Goal: Obtain resource: Obtain resource

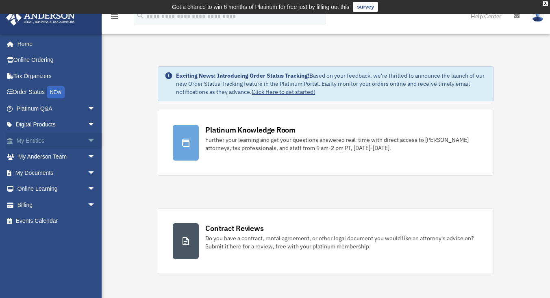
click at [41, 137] on link "My Entities arrow_drop_down" at bounding box center [57, 141] width 102 height 16
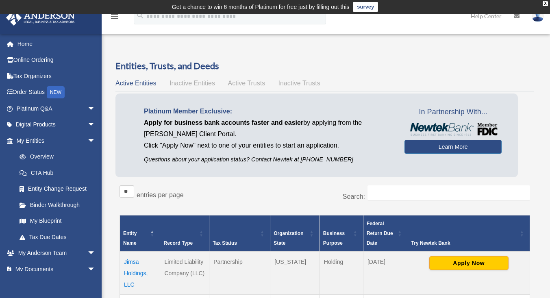
click at [137, 271] on td "Jimsa Holdings, LLC" at bounding box center [140, 273] width 40 height 43
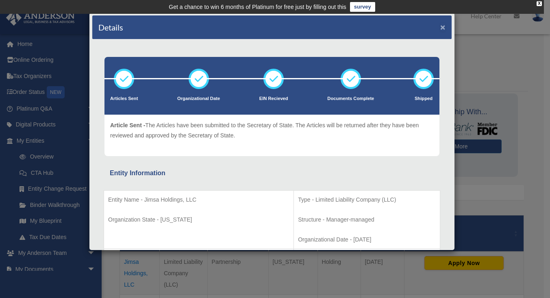
click at [440, 25] on button "×" at bounding box center [442, 27] width 5 height 9
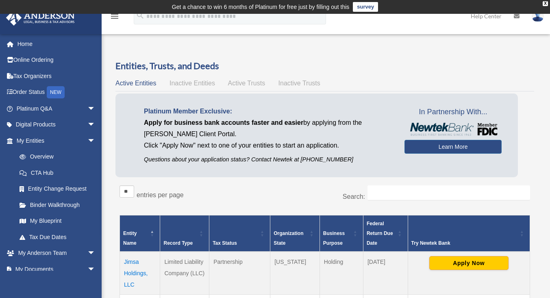
click at [538, 15] on img at bounding box center [538, 16] width 12 height 12
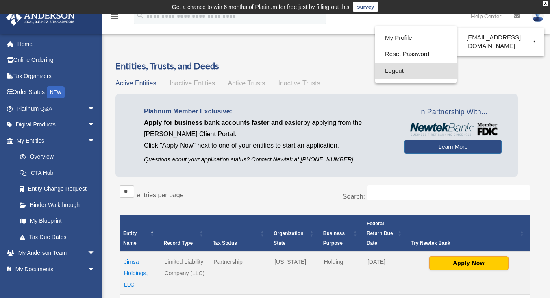
click at [396, 72] on link "Logout" at bounding box center [415, 71] width 81 height 17
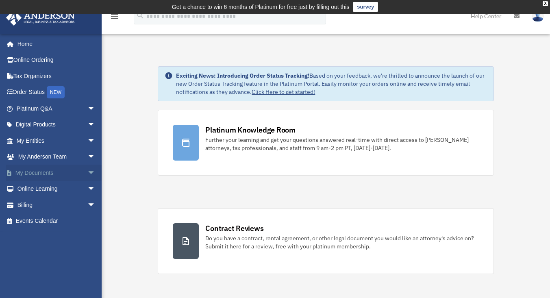
click at [50, 169] on link "My Documents arrow_drop_down" at bounding box center [57, 173] width 102 height 16
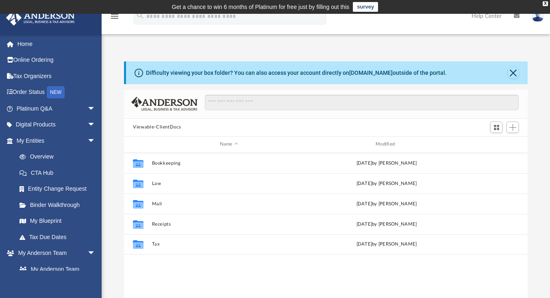
scroll to position [178, 398]
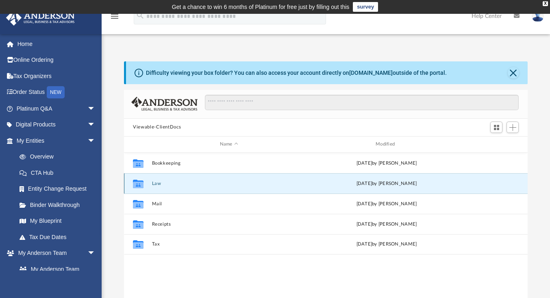
click at [156, 183] on button "Law" at bounding box center [229, 183] width 154 height 5
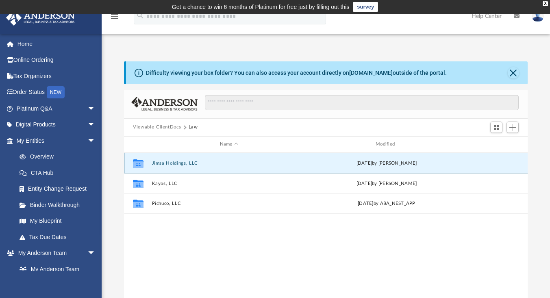
click at [174, 161] on button "Jimsa Holdings, LLC" at bounding box center [229, 163] width 154 height 5
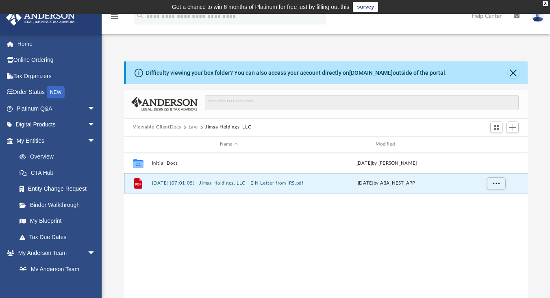
click at [215, 182] on button "2025.08.12 (07:01:05) - Jimsa Holdings, LLC - EIN Letter from IRS.pdf" at bounding box center [229, 183] width 154 height 5
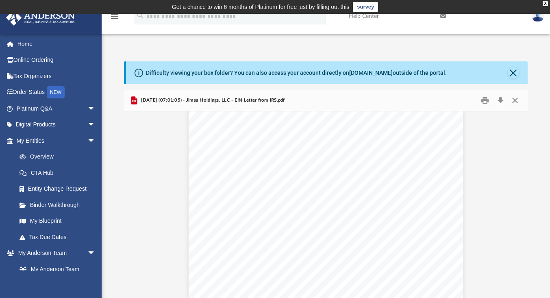
scroll to position [0, 0]
click at [518, 99] on button "Close" at bounding box center [514, 100] width 15 height 13
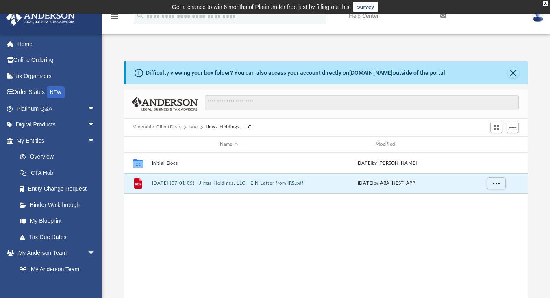
click at [538, 18] on img at bounding box center [538, 16] width 12 height 12
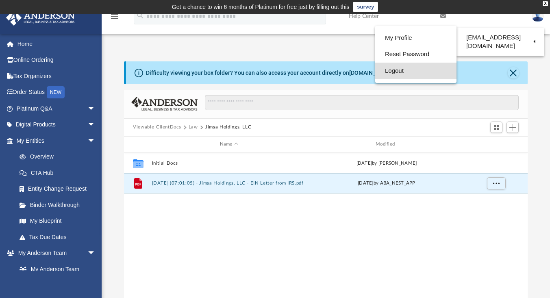
click at [392, 70] on link "Logout" at bounding box center [415, 71] width 81 height 17
